Goal: Information Seeking & Learning: Learn about a topic

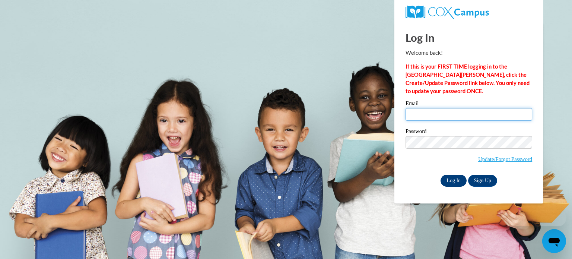
type input "nmartine@kusd.edu"
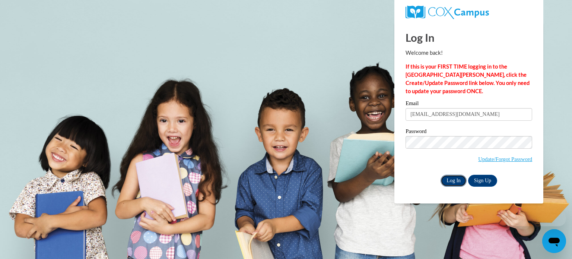
click at [451, 180] on input "Log In" at bounding box center [453, 181] width 26 height 12
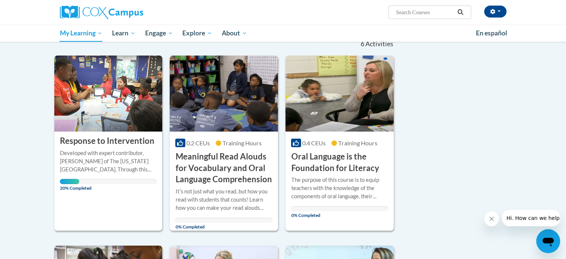
scroll to position [80, 0]
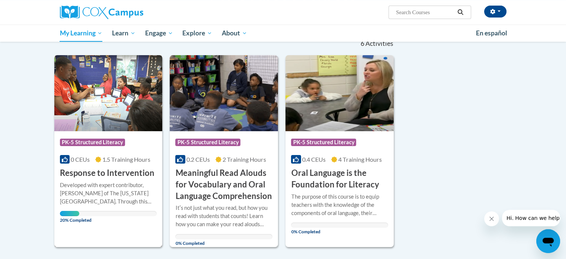
click at [110, 166] on div "Course Category: PK-5 Structured Literacy 0 CEUs 1.5 Training Hours COURSE Resp…" at bounding box center [108, 155] width 108 height 48
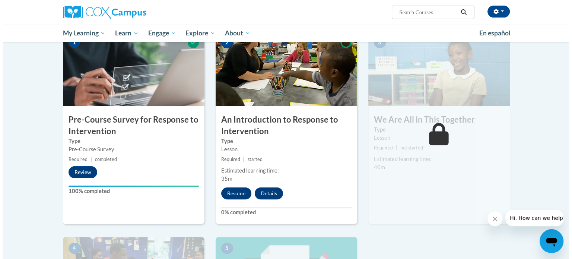
scroll to position [163, 0]
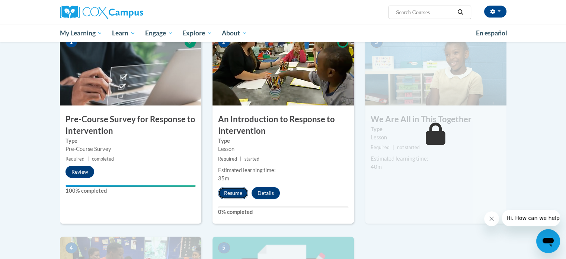
click at [229, 191] on button "Resume" at bounding box center [233, 193] width 30 height 12
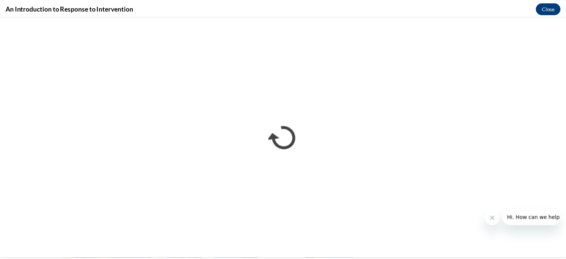
scroll to position [0, 0]
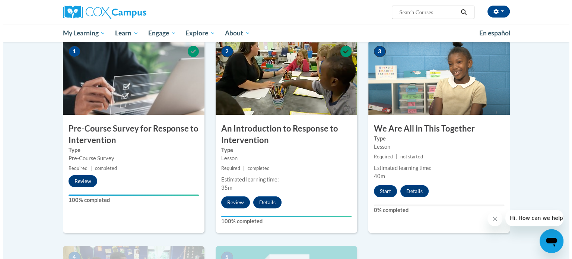
scroll to position [153, 0]
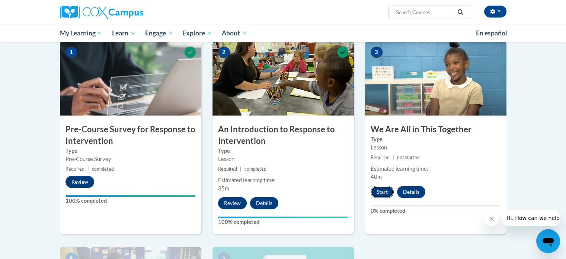
click at [382, 193] on button "Start" at bounding box center [382, 192] width 23 height 12
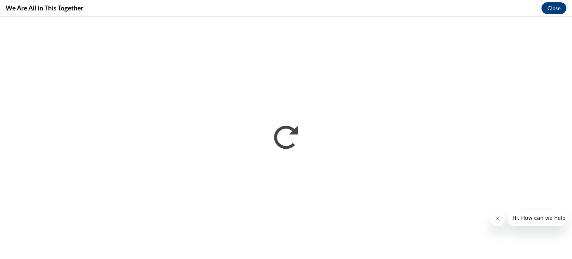
scroll to position [0, 0]
